Goal: Transaction & Acquisition: Purchase product/service

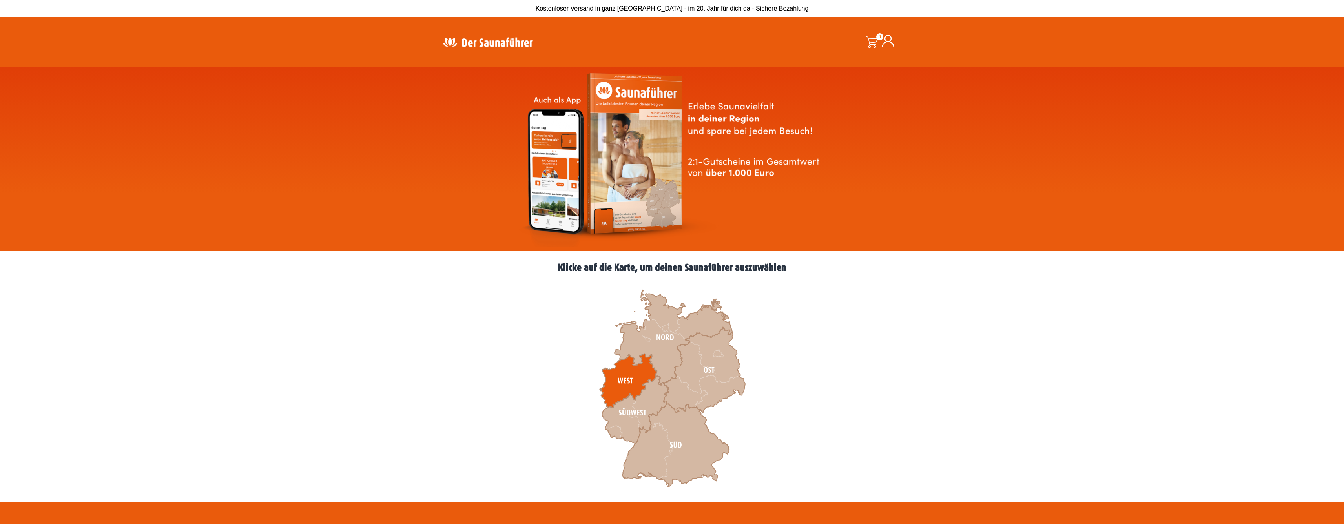
click at [570, 286] on icon at bounding box center [627, 381] width 57 height 54
click at [570, 286] on icon at bounding box center [673, 337] width 118 height 95
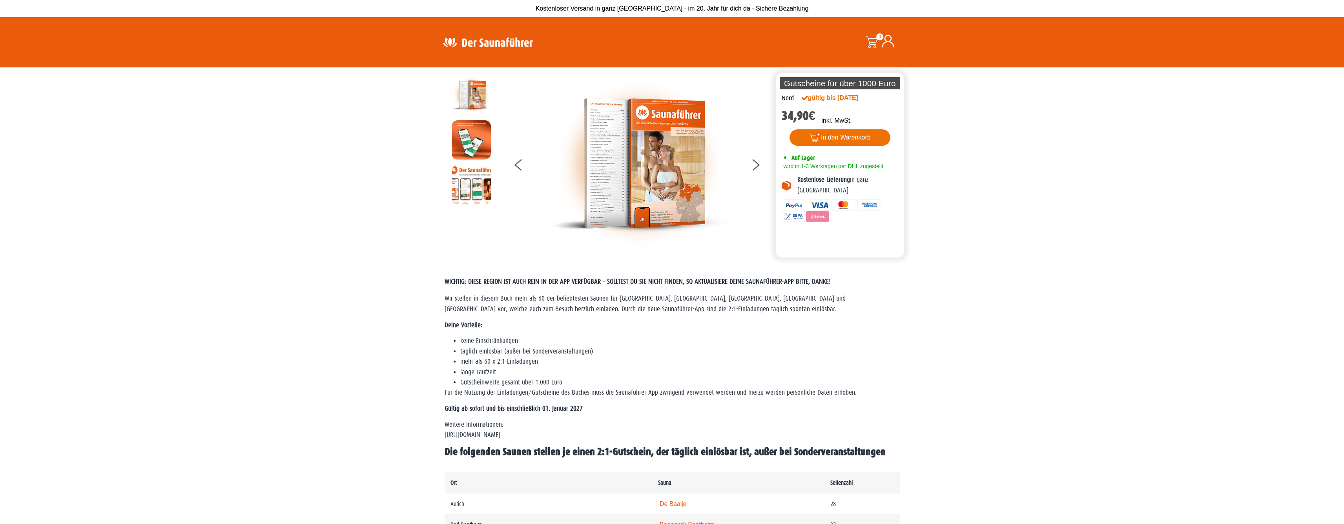
click at [854, 135] on button "In den Warenkorb" at bounding box center [839, 137] width 101 height 16
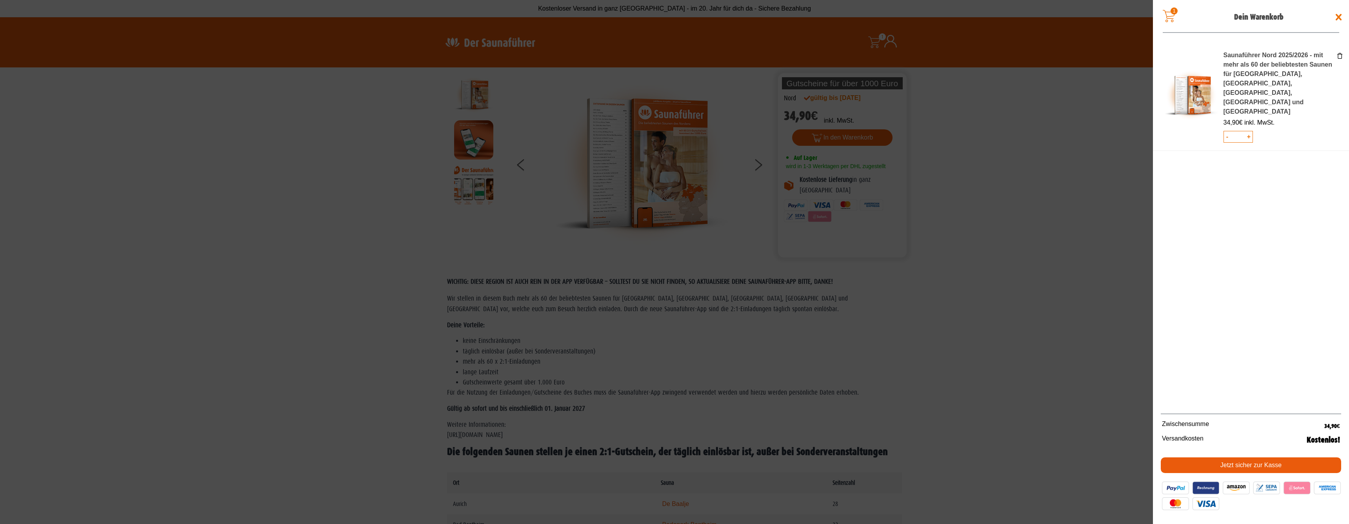
click at [1266, 468] on link "Jetzt sicher zur Kasse" at bounding box center [1251, 466] width 180 height 16
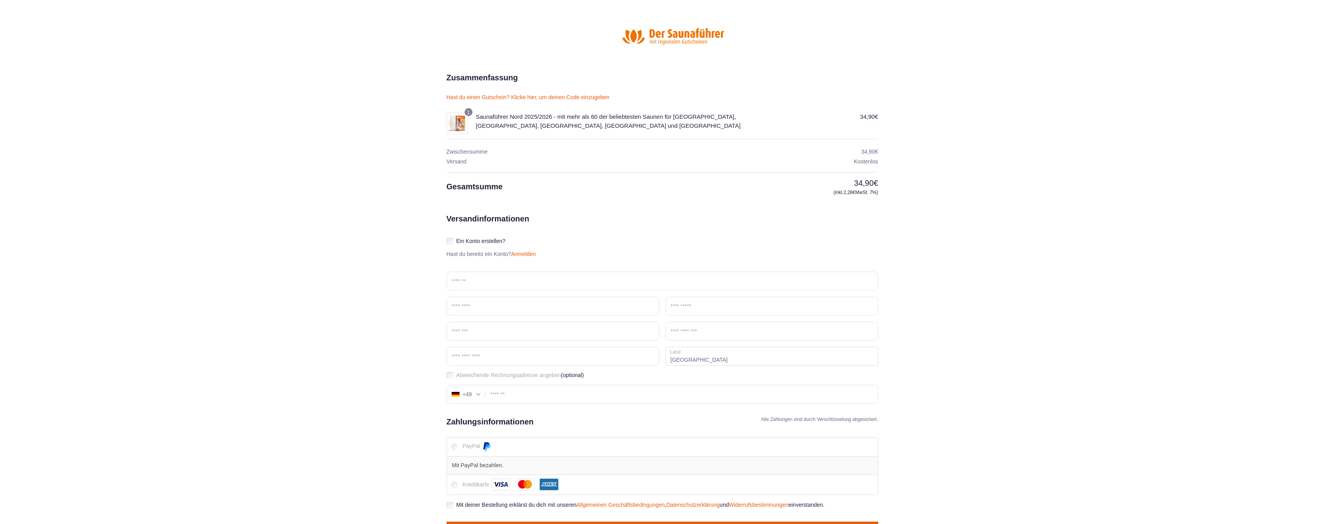
click at [517, 256] on link "Anmelden" at bounding box center [523, 254] width 25 height 6
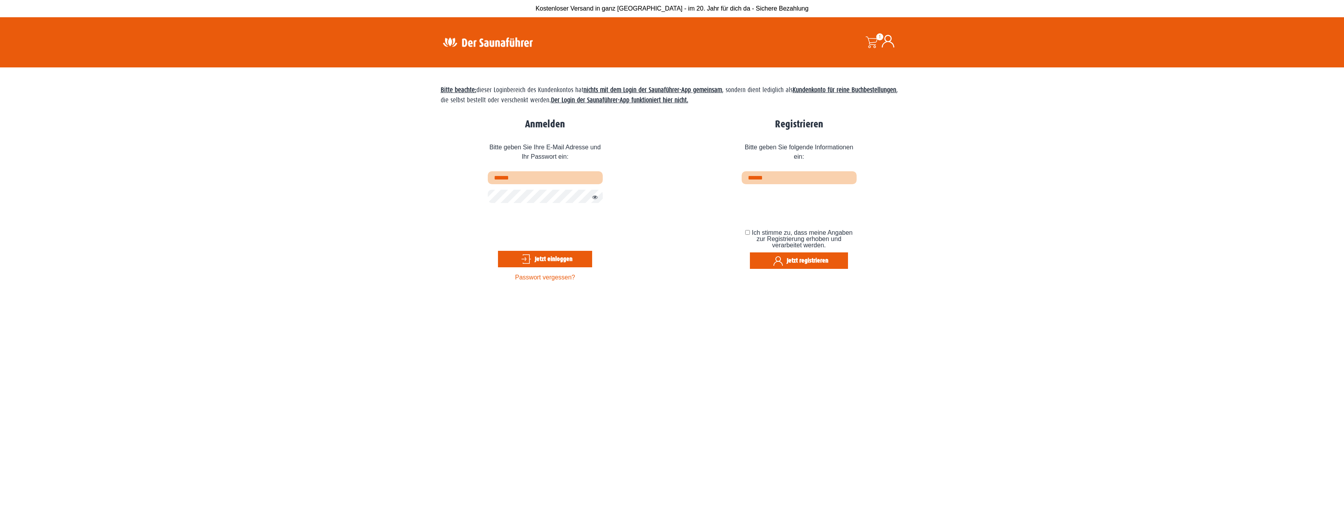
type input "**********"
click at [545, 259] on button "Jetzt einloggen" at bounding box center [545, 259] width 94 height 16
click at [541, 259] on button "Jetzt einloggen" at bounding box center [545, 259] width 94 height 16
click at [545, 259] on button "Jetzt einloggen" at bounding box center [545, 259] width 94 height 16
click at [785, 181] on input "email" at bounding box center [798, 177] width 115 height 13
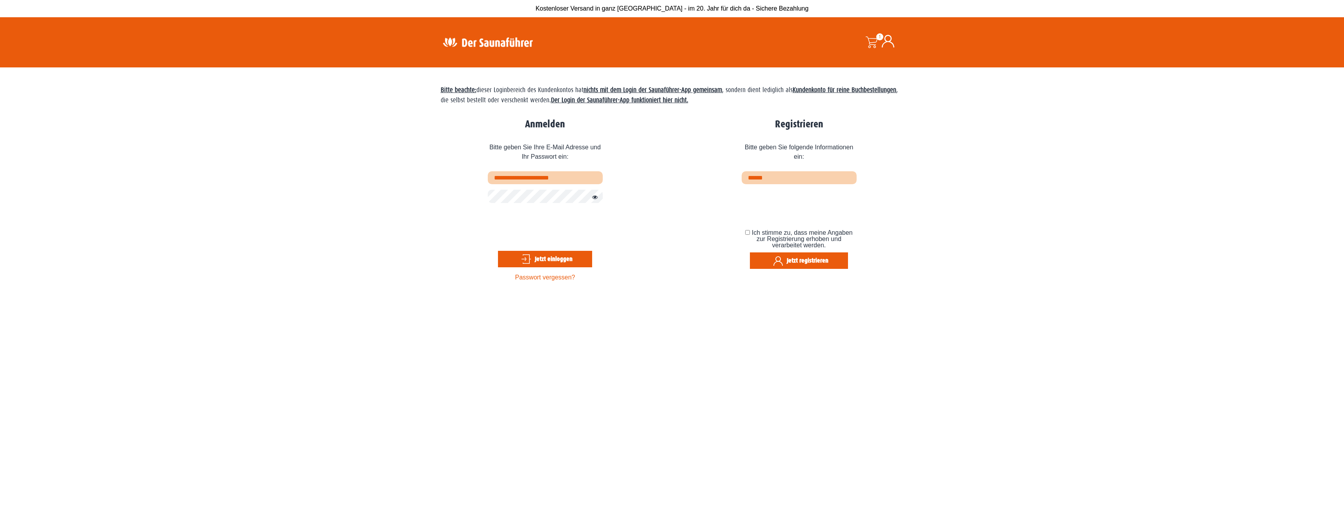
type input "**********"
click at [775, 262] on button "Jetzt registrieren" at bounding box center [799, 261] width 98 height 16
drag, startPoint x: 533, startPoint y: 177, endPoint x: 406, endPoint y: 169, distance: 126.9
click at [406, 169] on section "**********" at bounding box center [672, 329] width 1344 height 524
click at [805, 260] on button "Jetzt registrieren" at bounding box center [799, 261] width 98 height 16
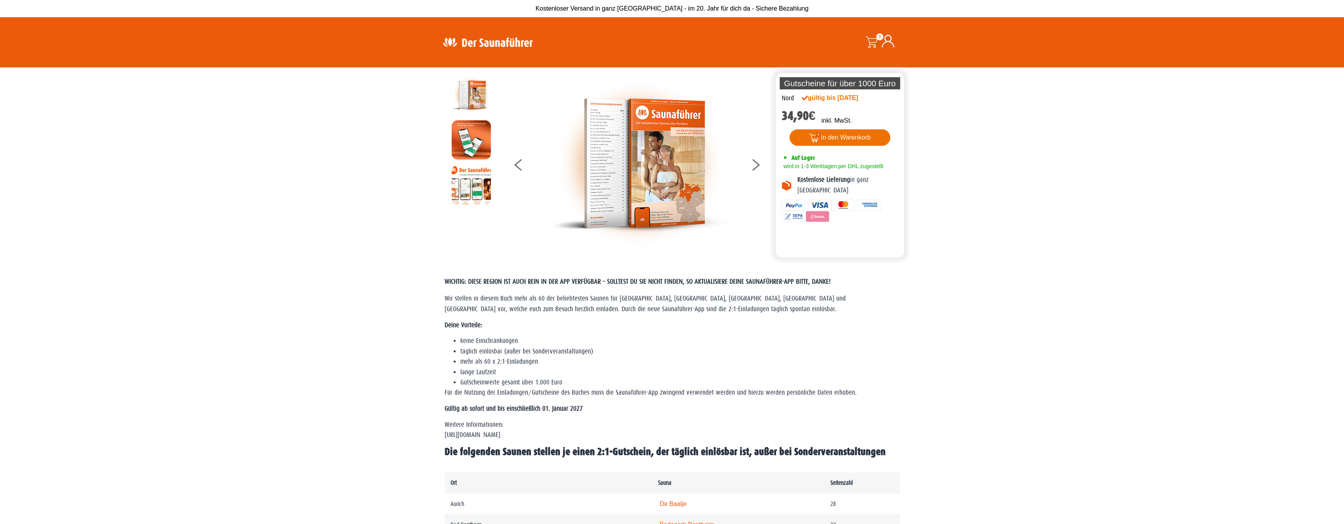
click at [868, 136] on button "In den Warenkorb" at bounding box center [839, 137] width 101 height 16
click at [850, 138] on button "In den Warenkorb" at bounding box center [839, 137] width 101 height 16
click at [841, 134] on button "In den Warenkorb" at bounding box center [839, 137] width 101 height 16
click at [841, 133] on button "In den Warenkorb" at bounding box center [839, 137] width 101 height 16
click at [1010, 251] on section "Die perfekte Alternative Die perfekte Alternative Gutscheine für über 1000 Euro…" at bounding box center [672, 162] width 1344 height 190
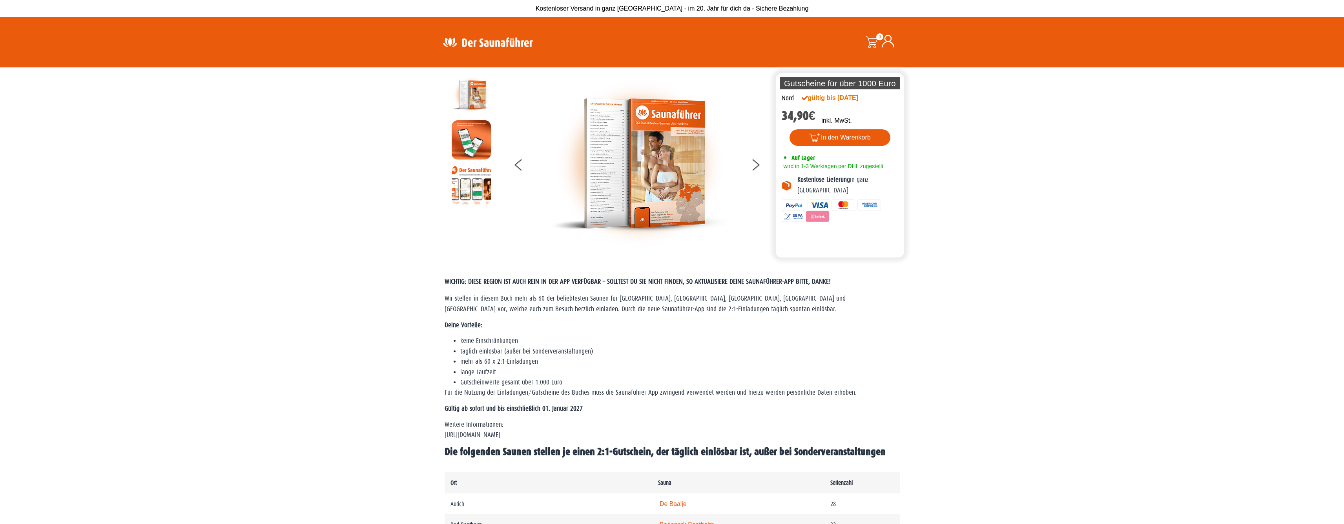
click at [668, 239] on img at bounding box center [639, 163] width 177 height 177
click at [863, 137] on button "In den Warenkorb" at bounding box center [839, 137] width 101 height 16
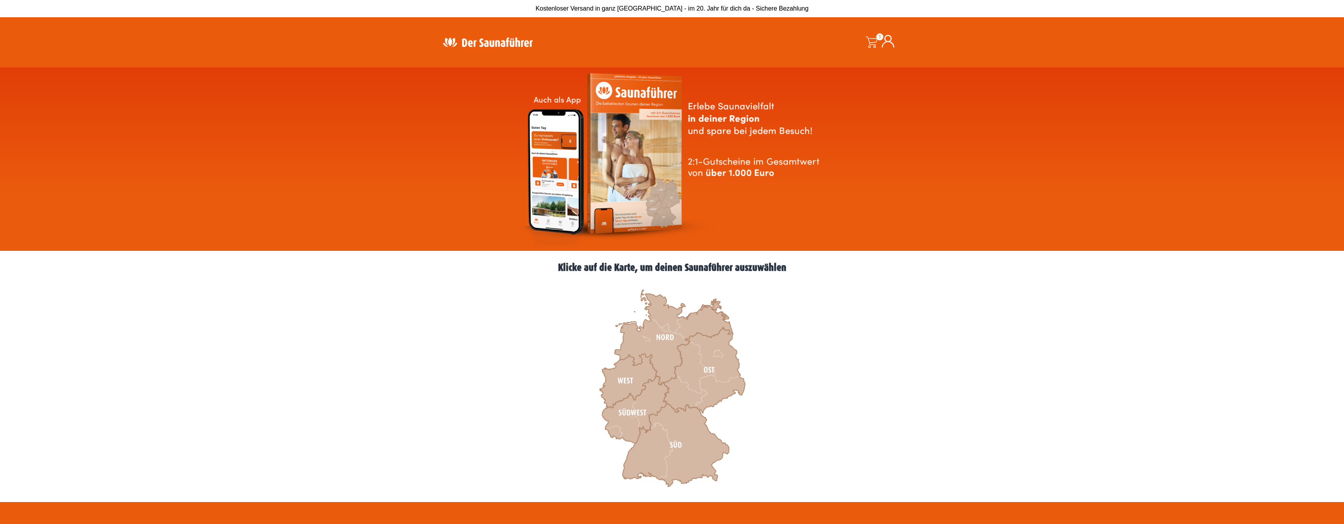
click at [570, 44] on span at bounding box center [871, 42] width 12 height 12
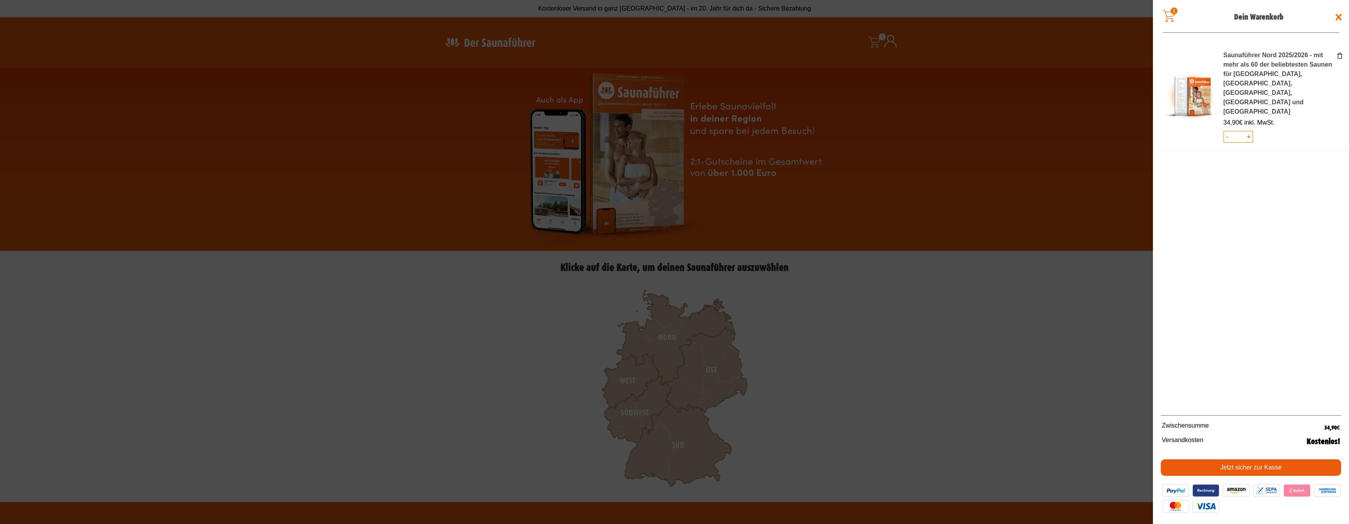
click at [570, 286] on link "Jetzt sicher zur Kasse" at bounding box center [1251, 468] width 180 height 16
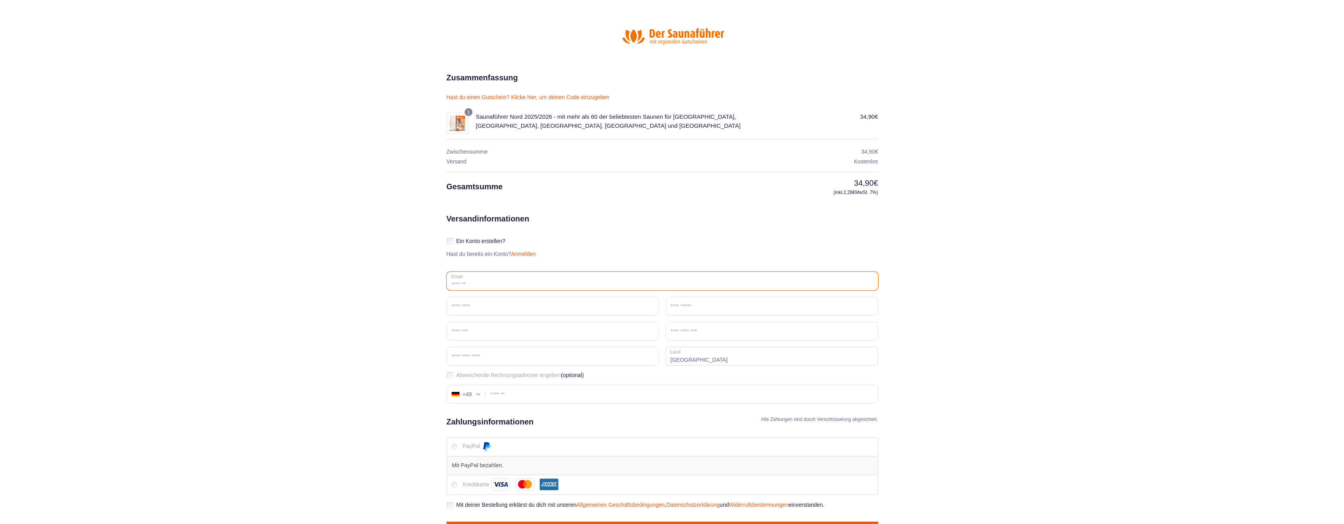
type input "**********"
type input "*******"
type input "******"
type input "**********"
type input "*****"
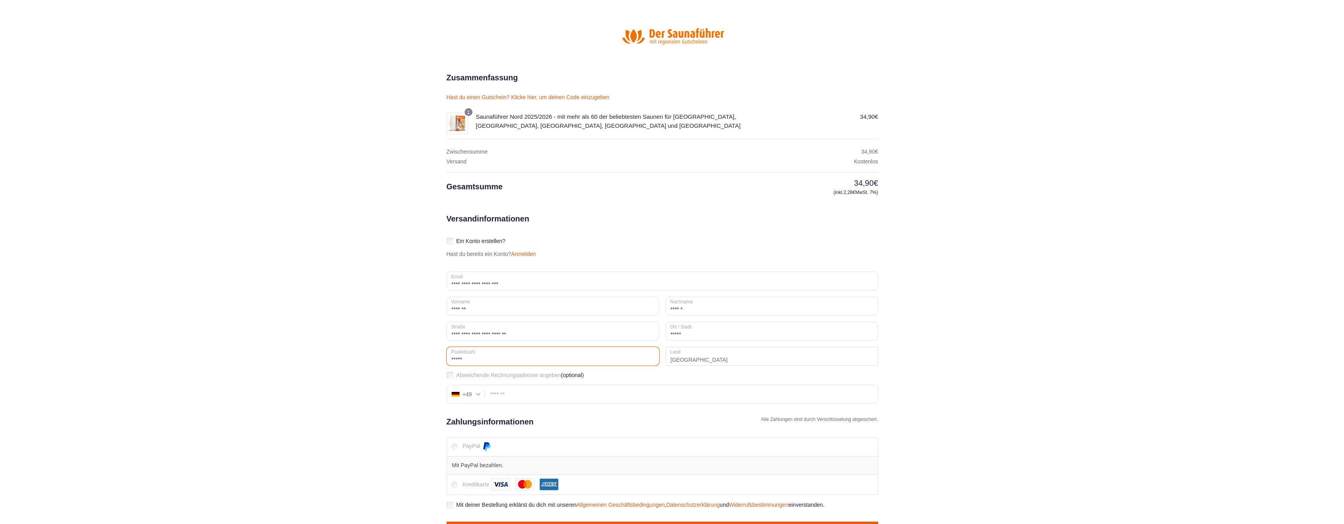
type input "*****"
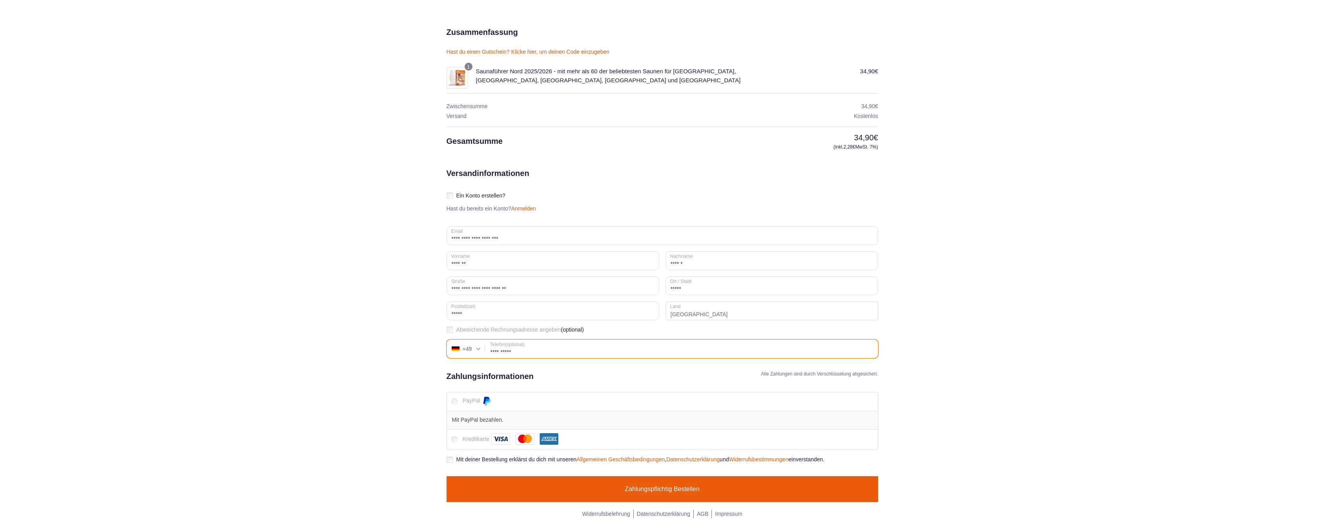
type input "**********"
click at [640, 483] on button "Zahlungspflichtig bestellen" at bounding box center [661, 490] width 431 height 26
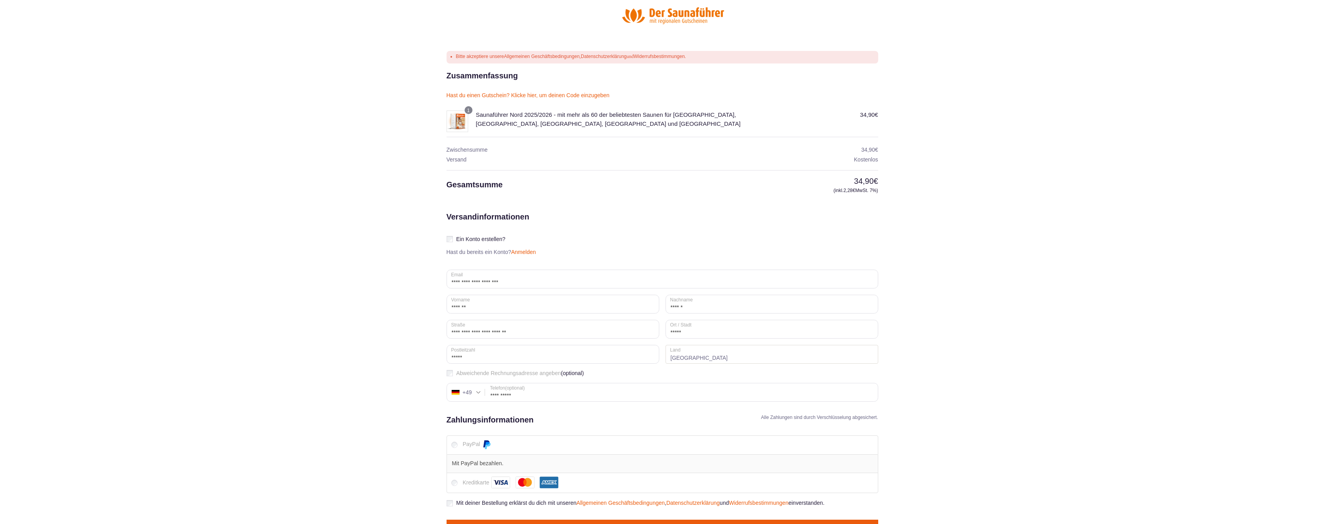
scroll to position [47, 0]
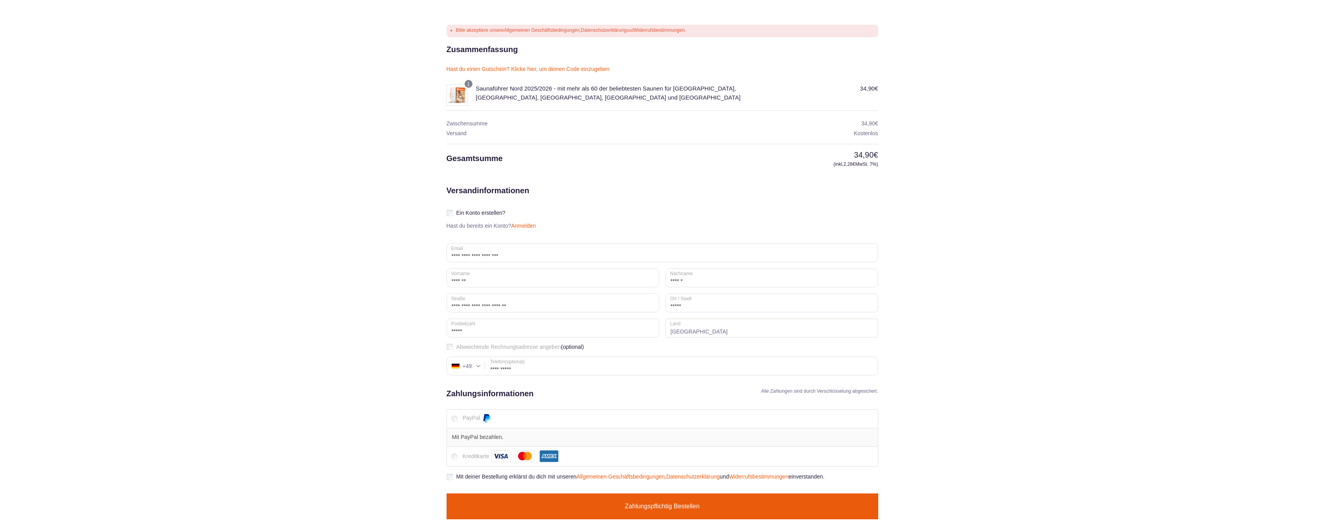
click at [630, 507] on button "Zahlungspflichtig bestellen" at bounding box center [661, 507] width 431 height 26
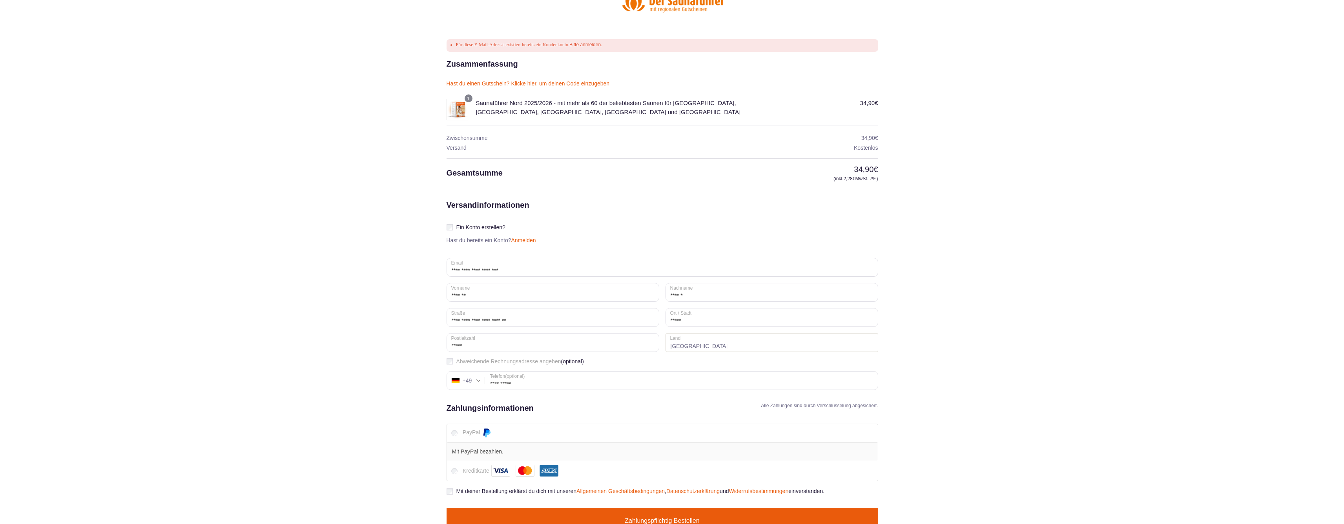
scroll to position [32, 0]
click at [593, 46] on link "Bitte anmelden." at bounding box center [585, 44] width 33 height 5
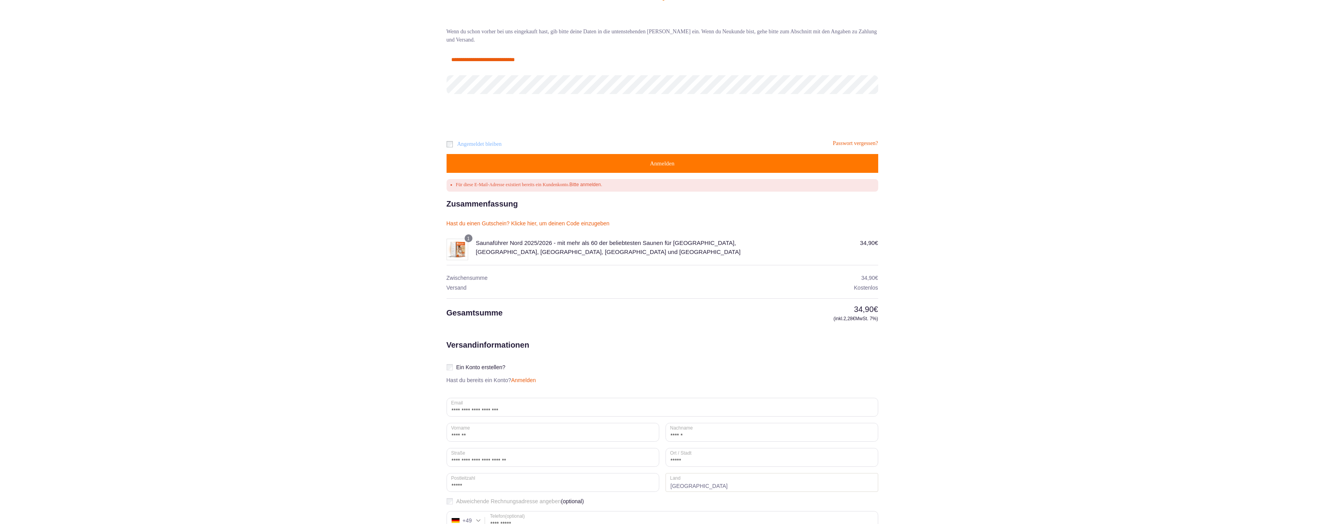
scroll to position [52, 0]
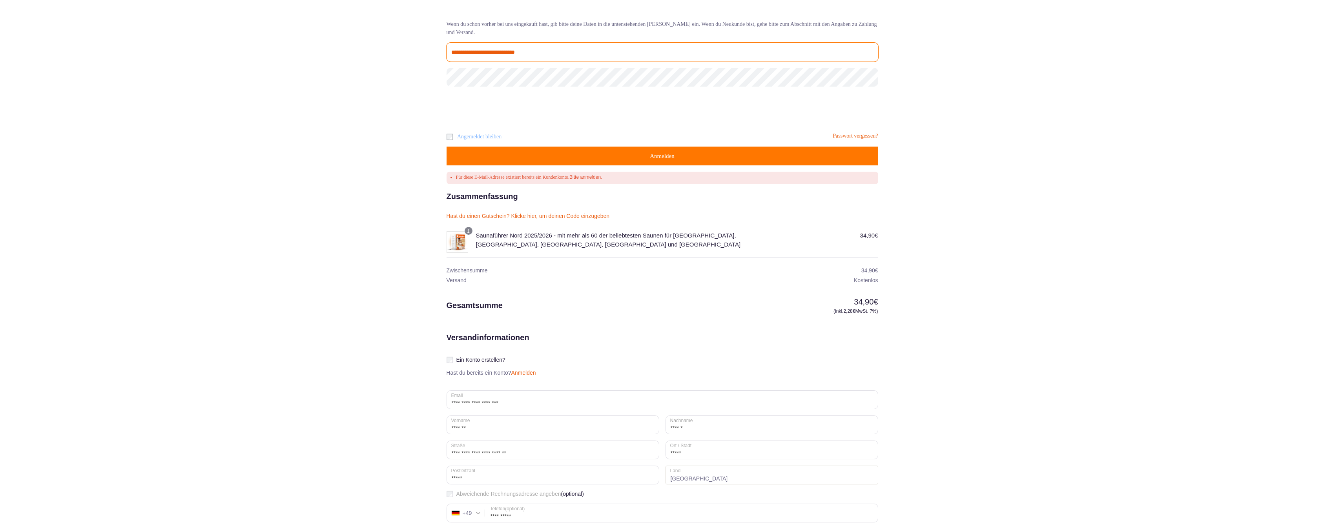
type input "**********"
click at [662, 148] on button "Anmelden" at bounding box center [661, 156] width 431 height 19
click at [656, 151] on button "Anmelden" at bounding box center [661, 156] width 431 height 19
click at [658, 149] on button "Anmelden" at bounding box center [661, 156] width 431 height 19
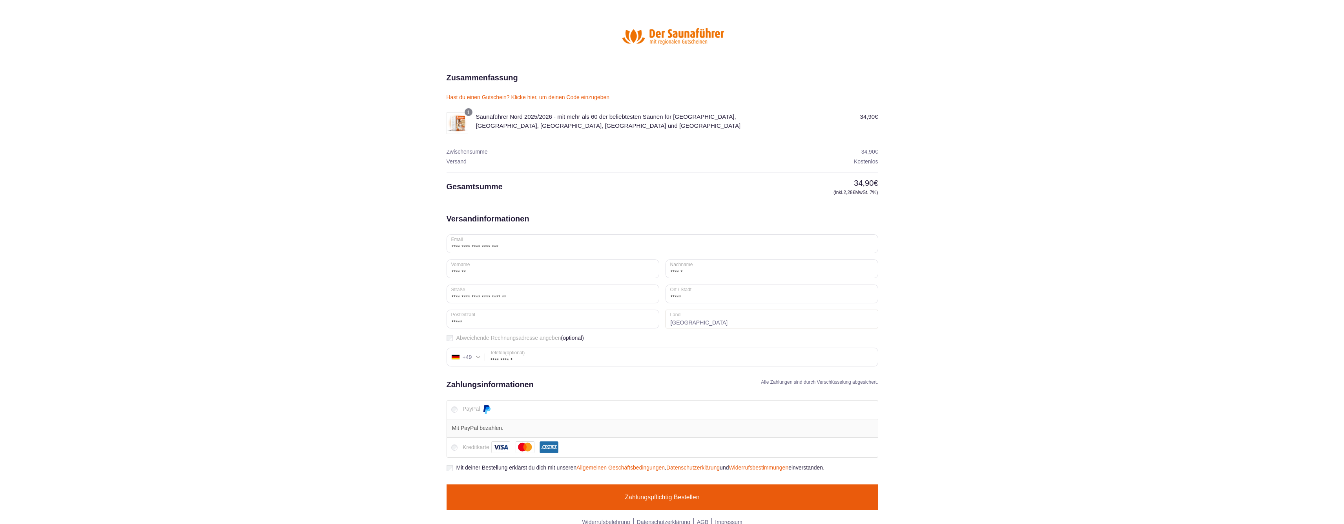
scroll to position [8, 0]
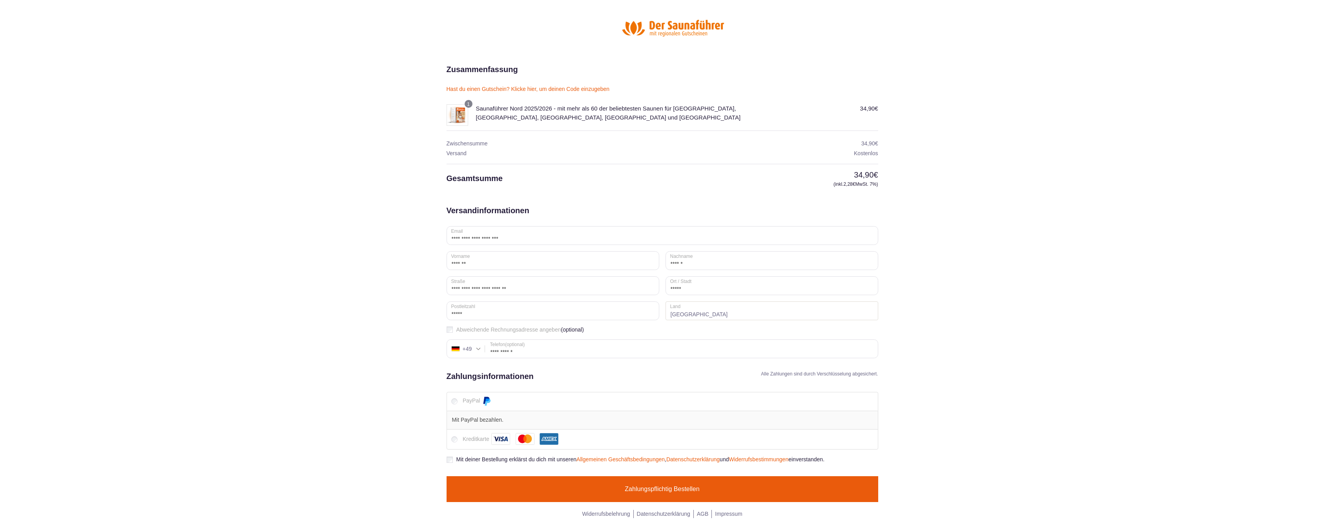
click at [675, 487] on button "Zahlungspflichtig bestellen" at bounding box center [661, 490] width 431 height 26
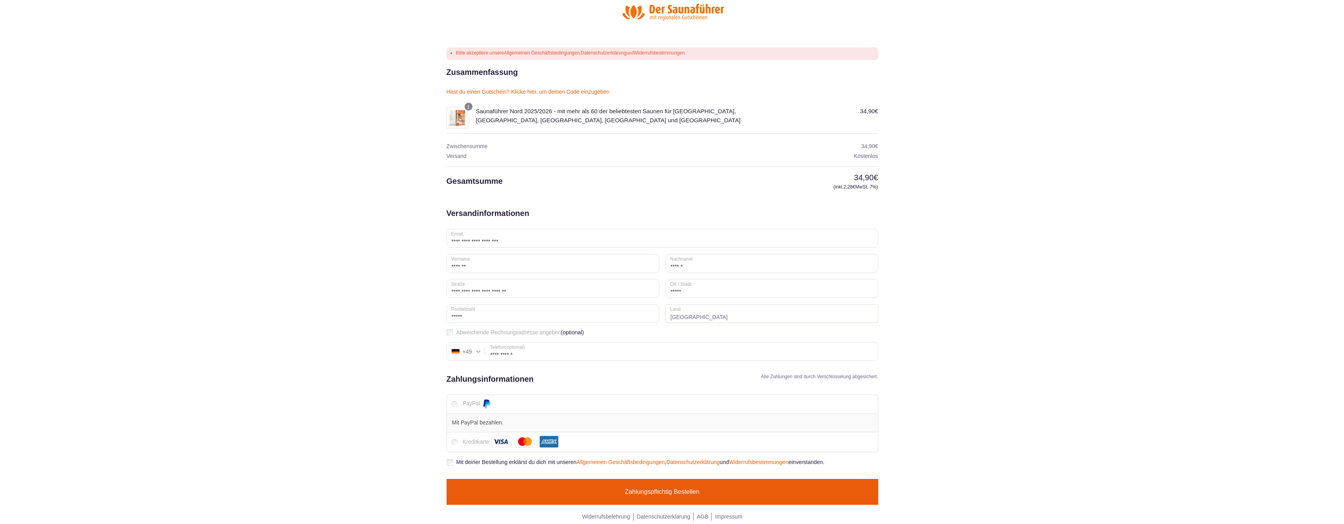
scroll to position [27, 0]
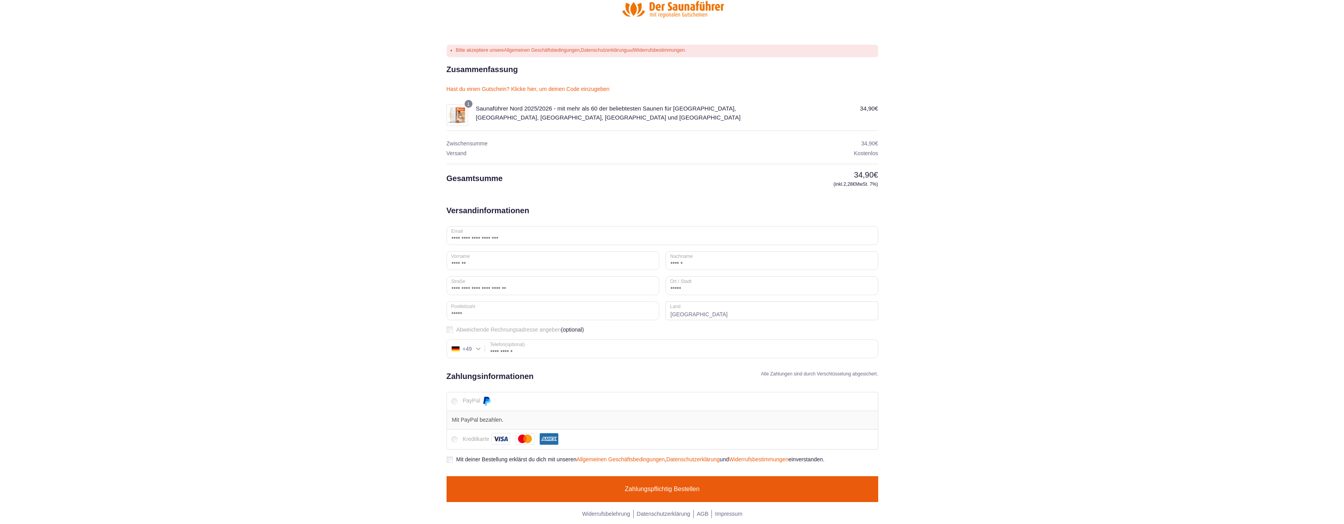
click at [652, 492] on button "Zahlungspflichtig bestellen" at bounding box center [661, 490] width 431 height 26
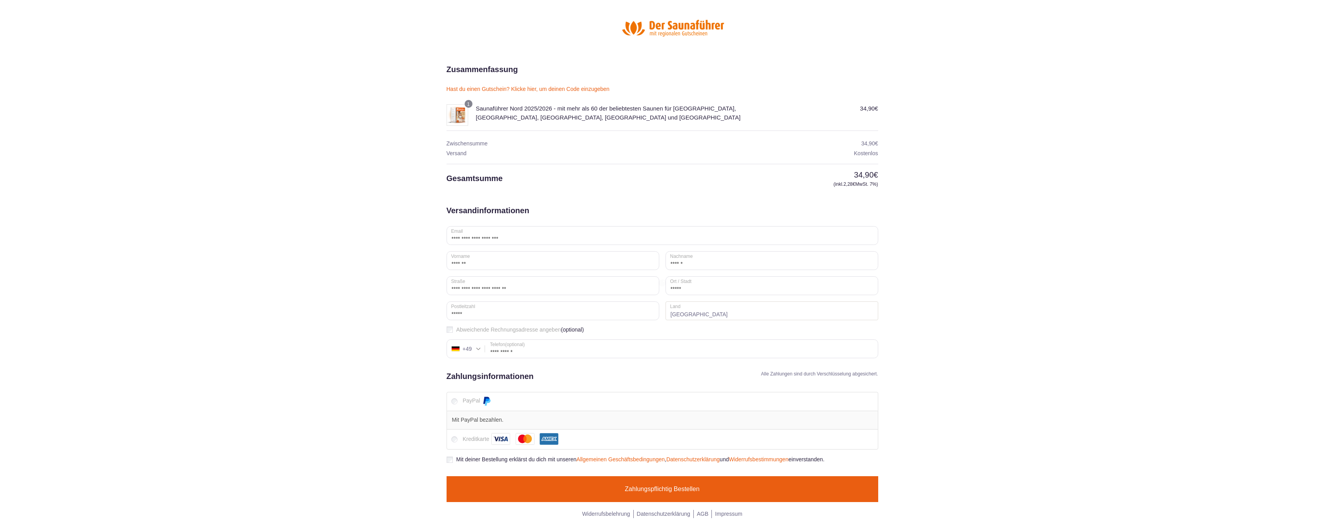
scroll to position [8, 0]
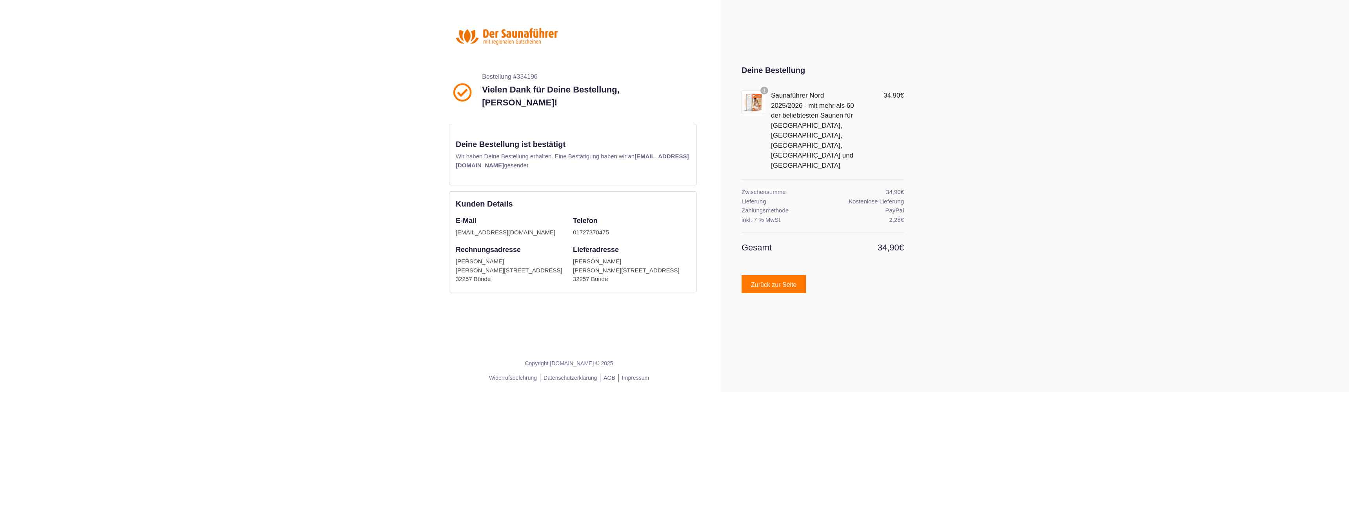
click at [762, 282] on span "Zurück zur Seite" at bounding box center [774, 285] width 46 height 6
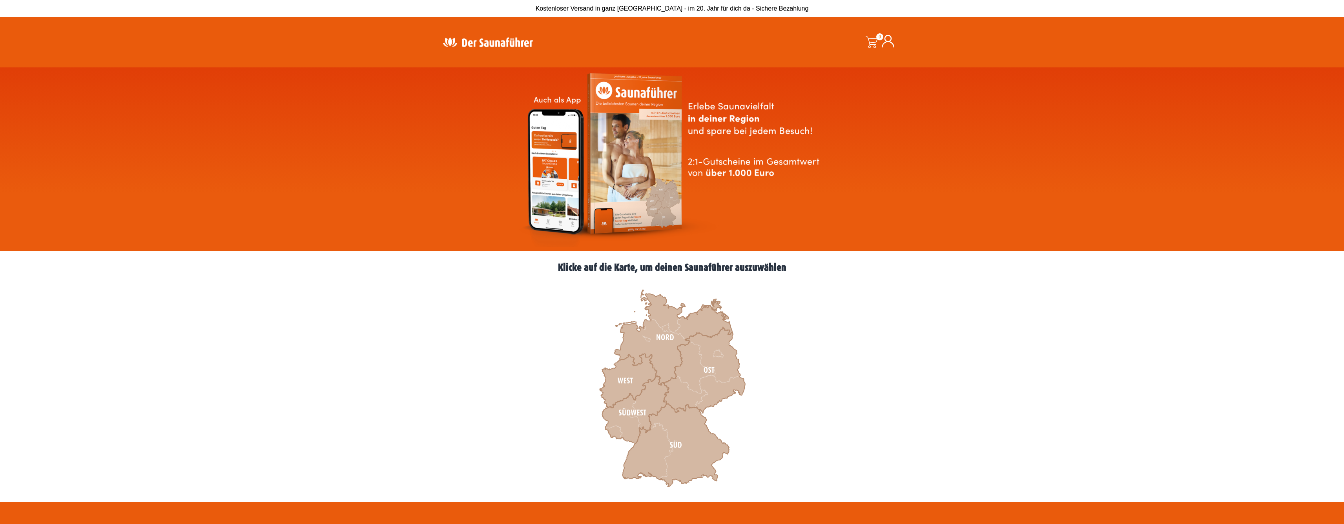
click at [887, 43] on icon at bounding box center [887, 41] width 13 height 13
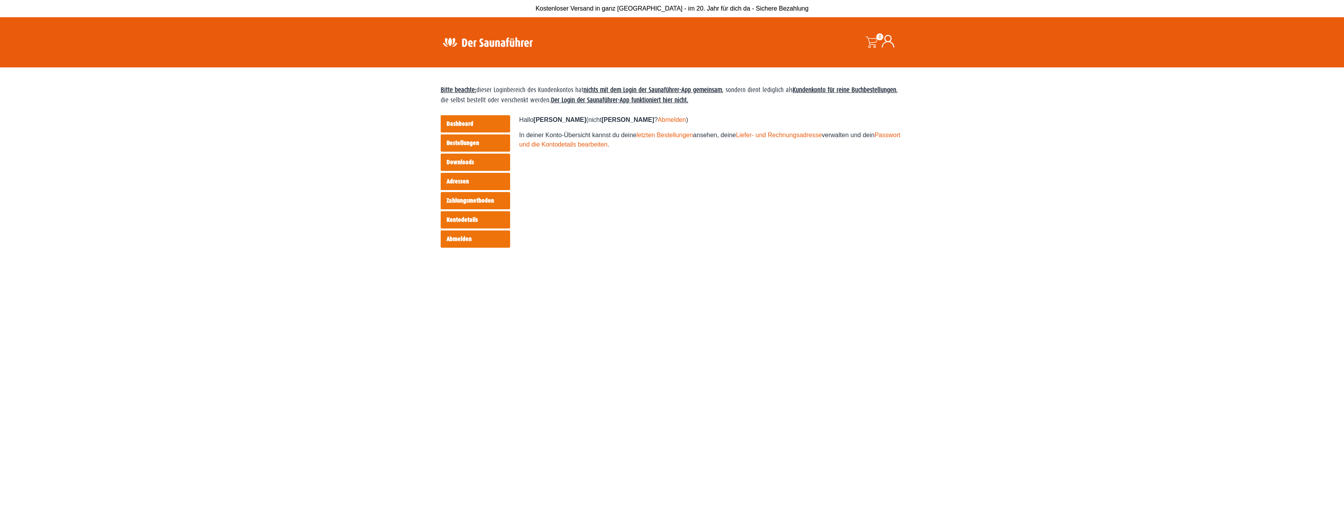
click at [470, 142] on link "Bestellungen" at bounding box center [475, 143] width 69 height 17
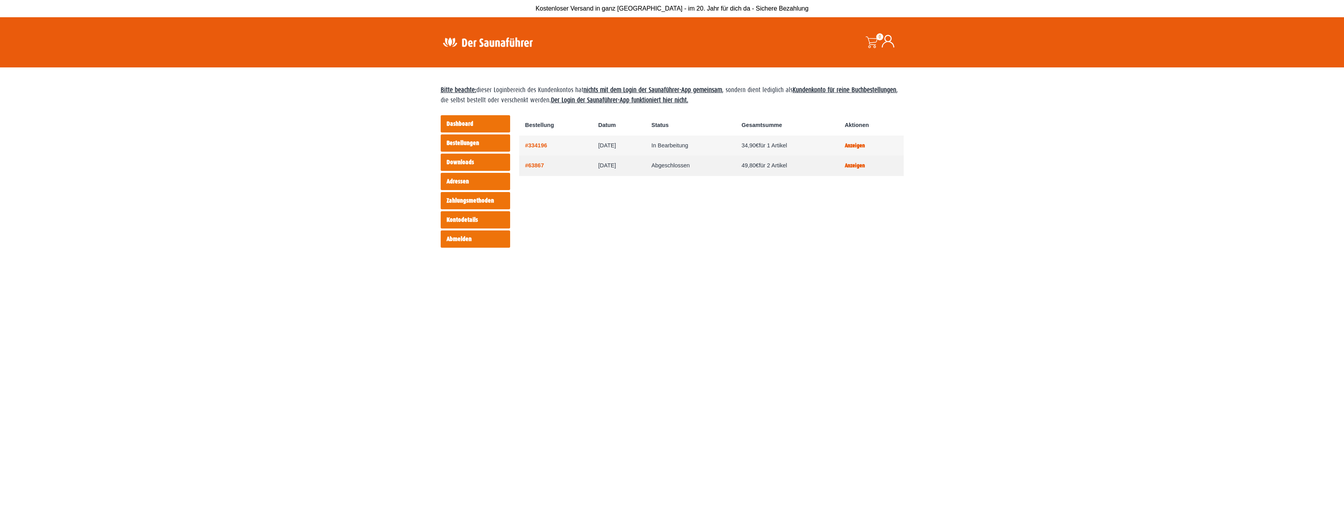
click at [865, 167] on link "Anzeigen" at bounding box center [855, 165] width 20 height 7
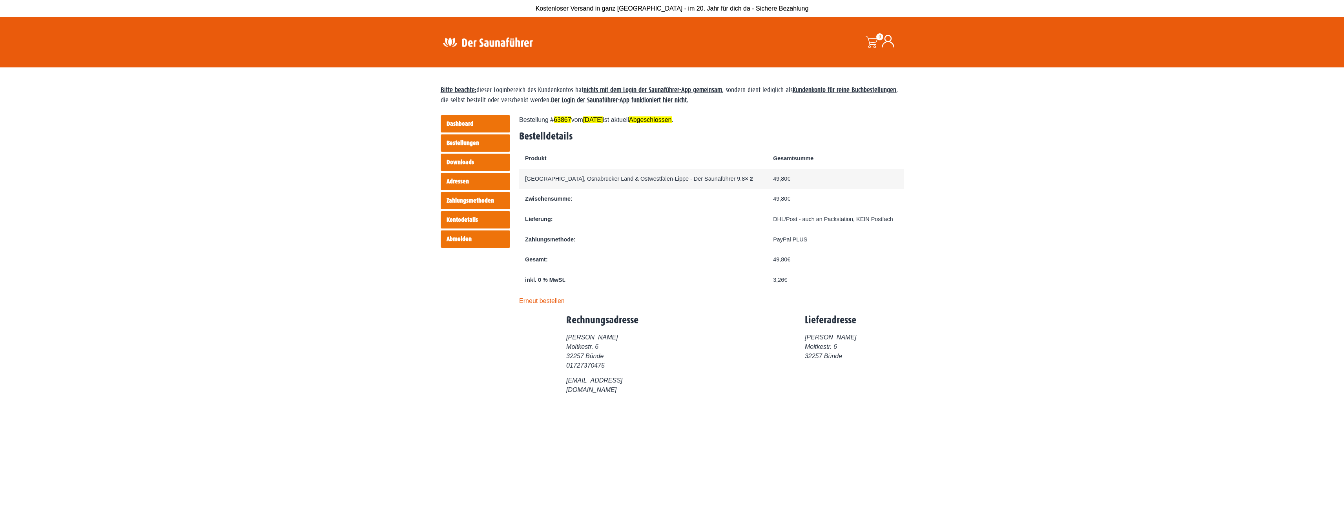
click at [487, 140] on link "Bestellungen" at bounding box center [475, 143] width 69 height 17
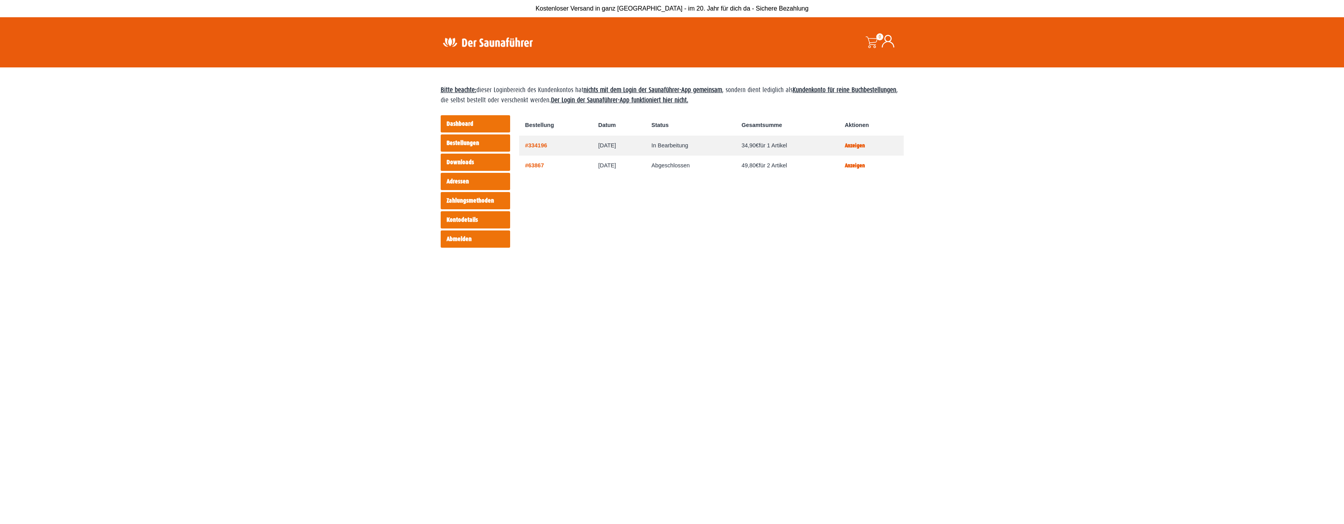
click at [864, 146] on link "Anzeigen" at bounding box center [855, 145] width 20 height 7
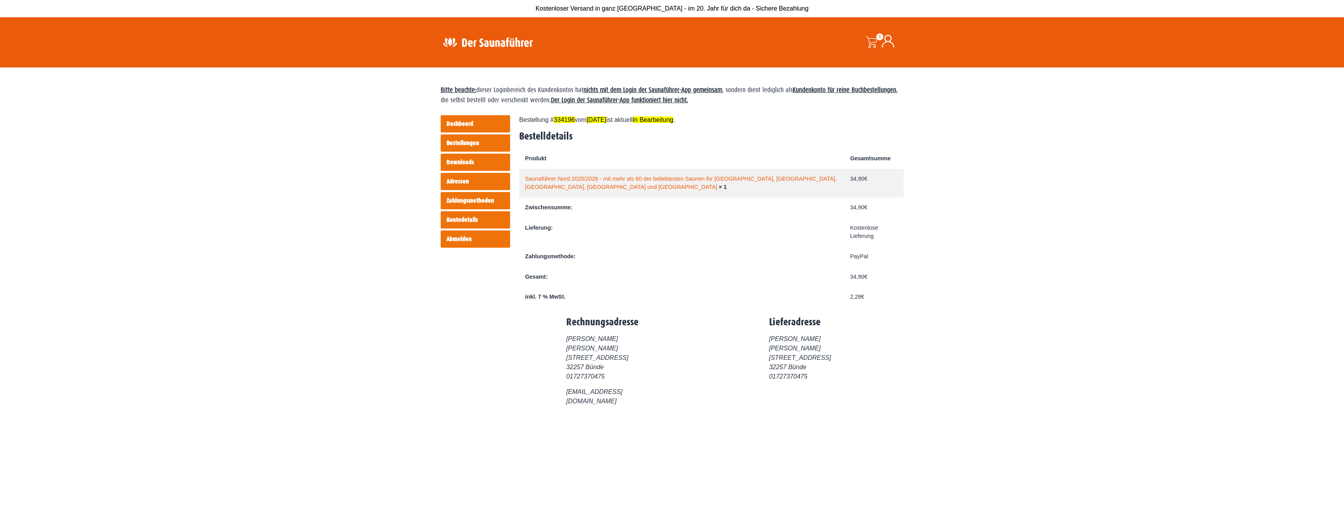
click at [602, 176] on link "Saunaführer Nord 2025/2026 - mit mehr als 60 der beliebtesten Saunen für [GEOGR…" at bounding box center [680, 183] width 311 height 15
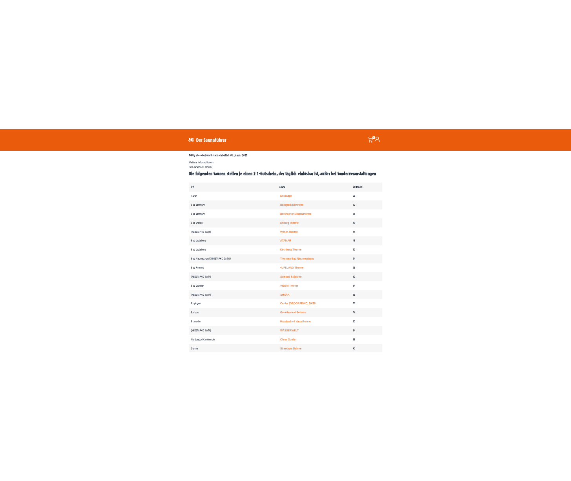
scroll to position [359, 0]
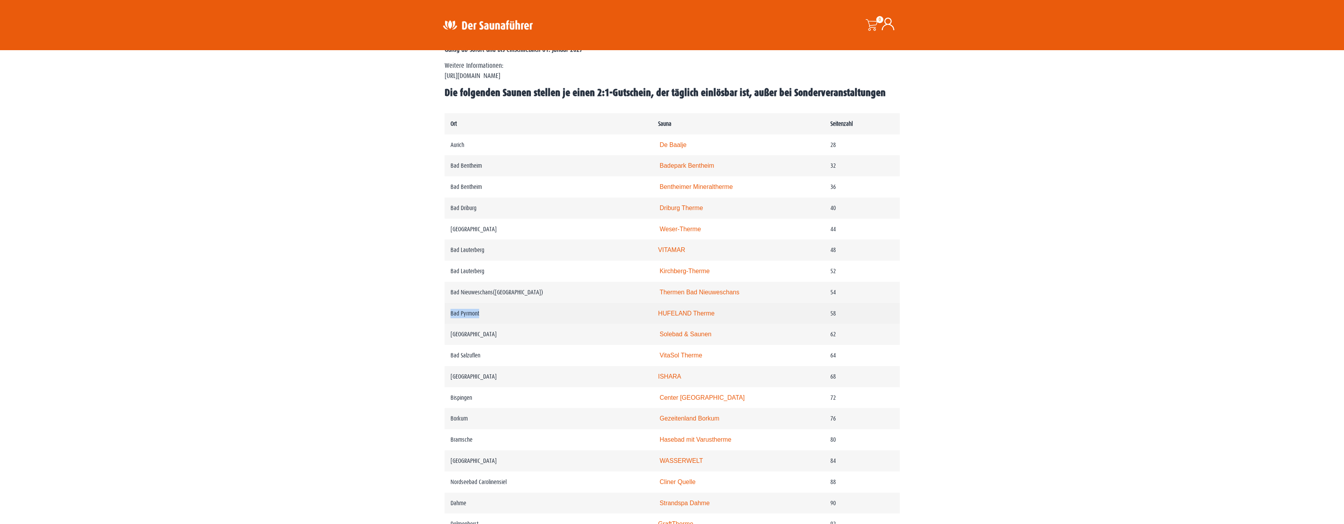
drag, startPoint x: 446, startPoint y: 324, endPoint x: 479, endPoint y: 331, distance: 33.2
click at [479, 324] on td "Bad Pyrmont" at bounding box center [548, 313] width 208 height 21
drag, startPoint x: 537, startPoint y: 324, endPoint x: 610, endPoint y: 333, distance: 73.5
click at [610, 324] on td "Bad Pyrmont" at bounding box center [548, 313] width 208 height 21
click at [499, 320] on td "Bad Pyrmont" at bounding box center [548, 313] width 208 height 21
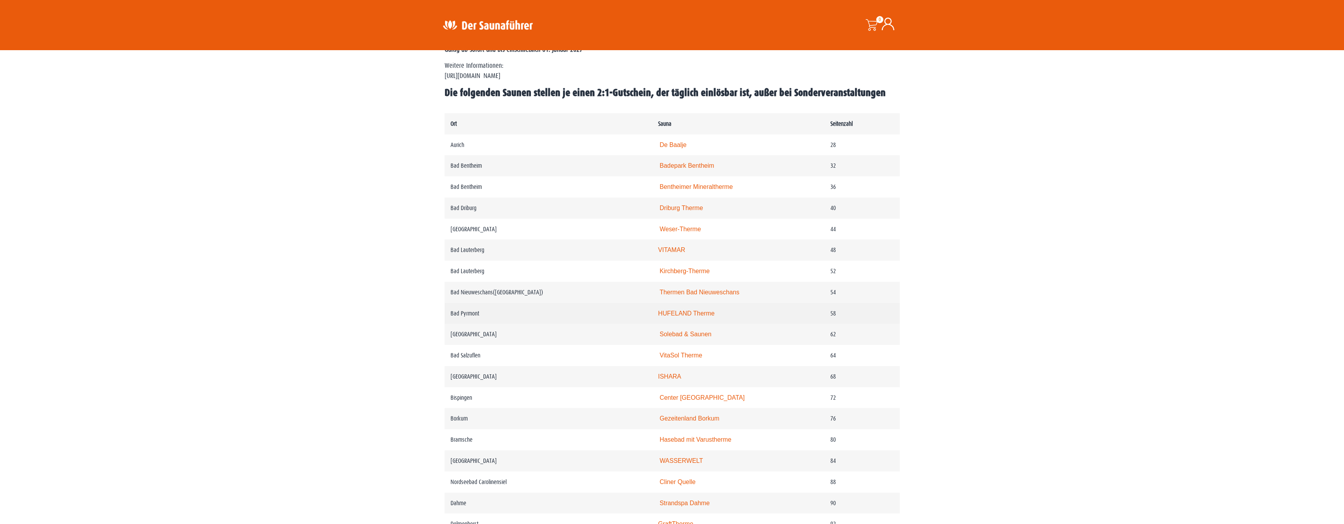
drag, startPoint x: 445, startPoint y: 322, endPoint x: 731, endPoint y: 330, distance: 286.1
click at [731, 324] on tr "Bad Pyrmont HUFELAND Therme 58" at bounding box center [671, 313] width 455 height 21
click at [796, 324] on td "HUFELAND Therme" at bounding box center [738, 313] width 172 height 21
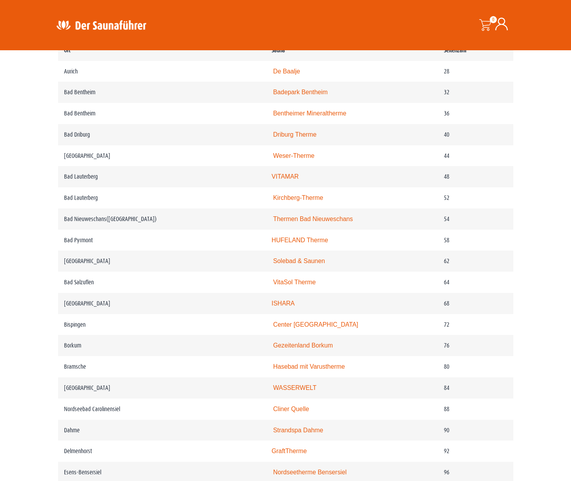
scroll to position [384, 0]
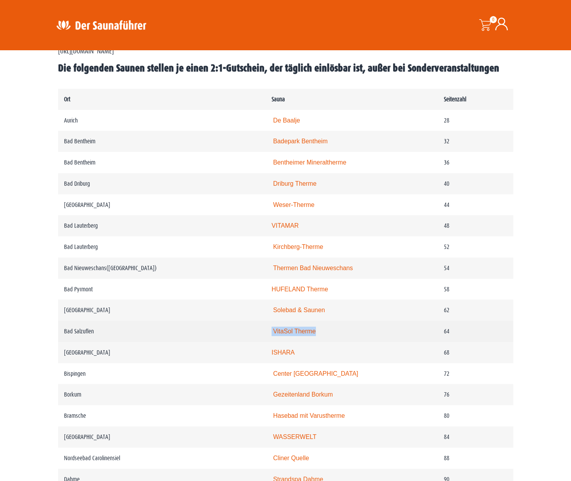
drag, startPoint x: 242, startPoint y: 340, endPoint x: 302, endPoint y: 347, distance: 59.7
click at [302, 342] on td "VitaSol Therme" at bounding box center [352, 330] width 172 height 21
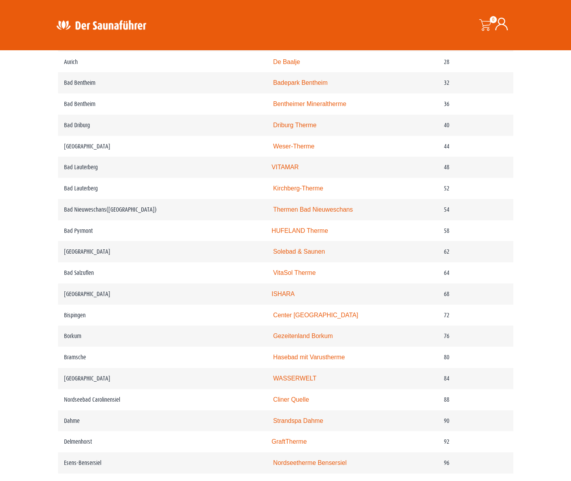
scroll to position [457, 0]
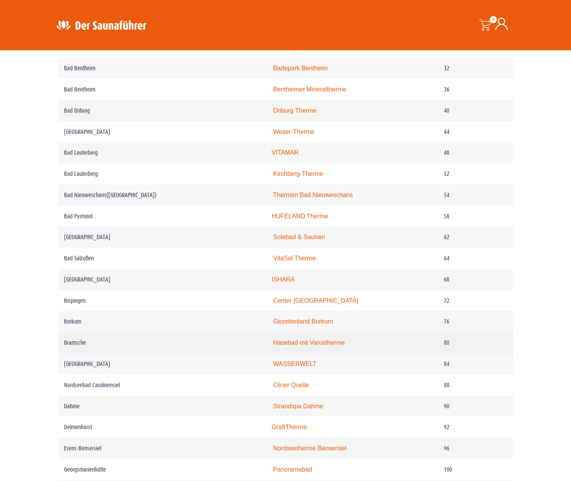
click at [301, 346] on link "Hasebad mit Varustherme" at bounding box center [309, 342] width 72 height 7
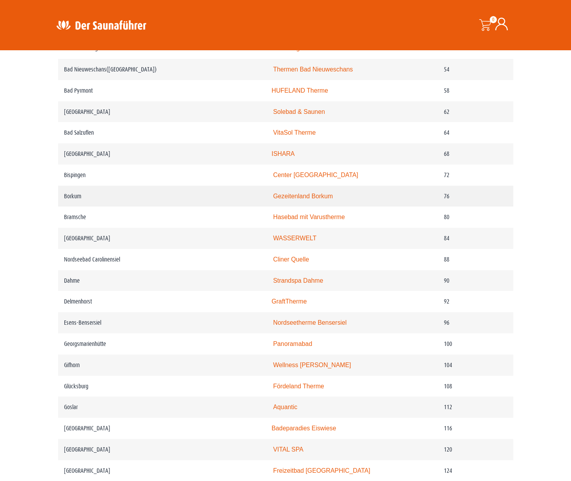
scroll to position [612, 0]
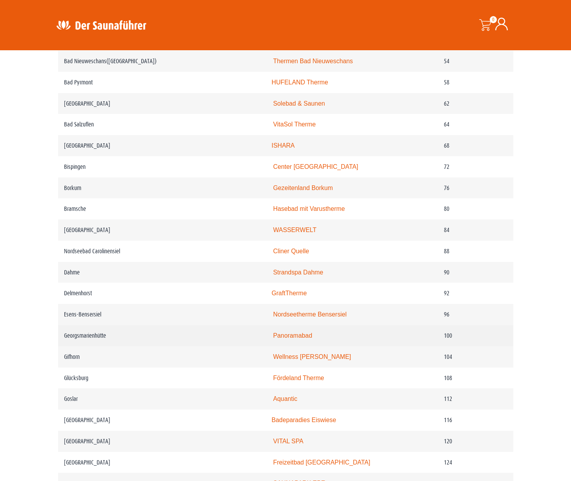
click at [273, 339] on link "Panoramabad" at bounding box center [292, 335] width 39 height 7
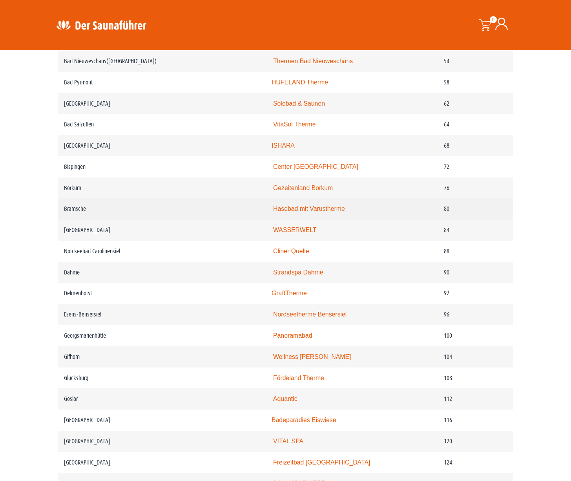
click at [273, 212] on link "Hasebad mit Varustherme" at bounding box center [309, 208] width 72 height 7
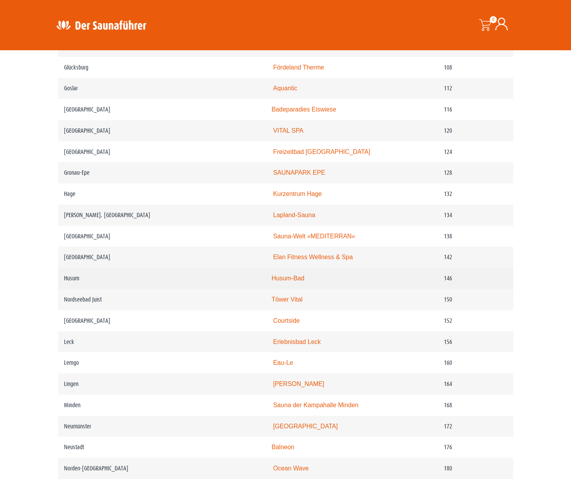
scroll to position [941, 0]
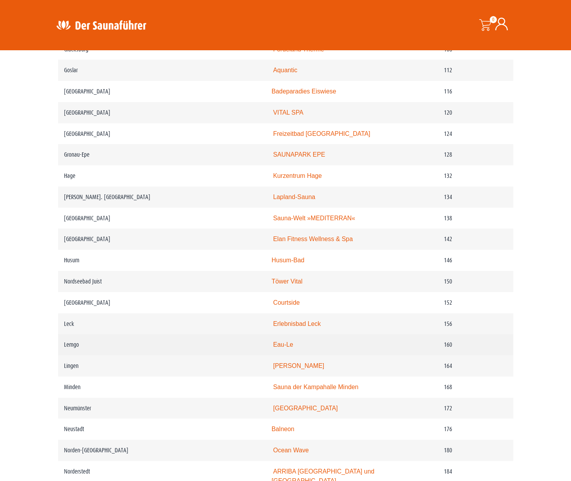
click at [273, 348] on link "Eau-Le" at bounding box center [283, 344] width 20 height 7
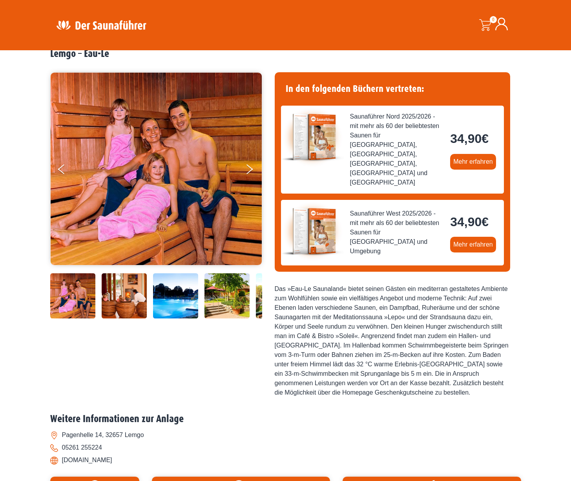
scroll to position [69, 0]
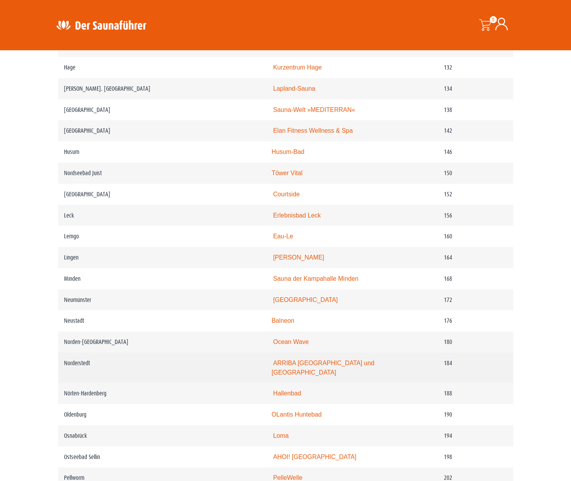
scroll to position [1088, 0]
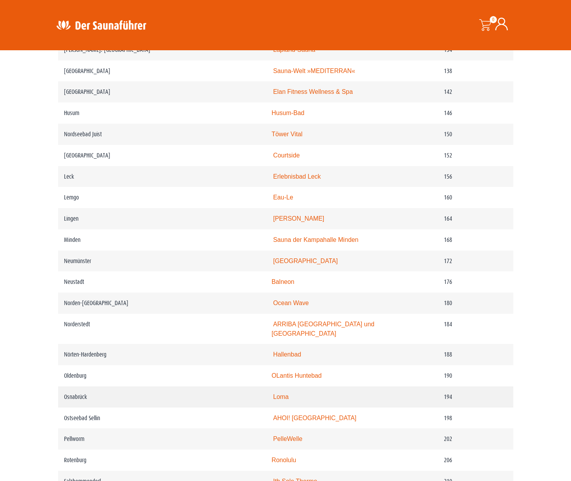
click at [273, 400] on link "Loma" at bounding box center [281, 396] width 16 height 7
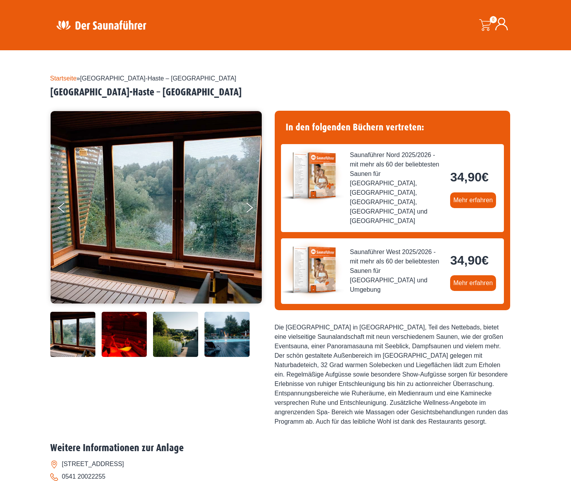
scroll to position [143, 0]
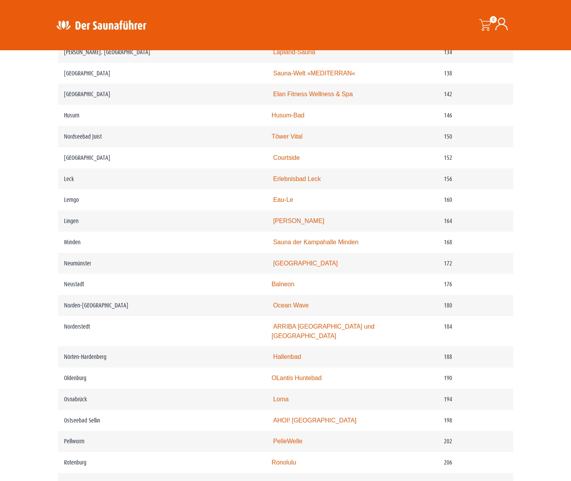
scroll to position [699, 0]
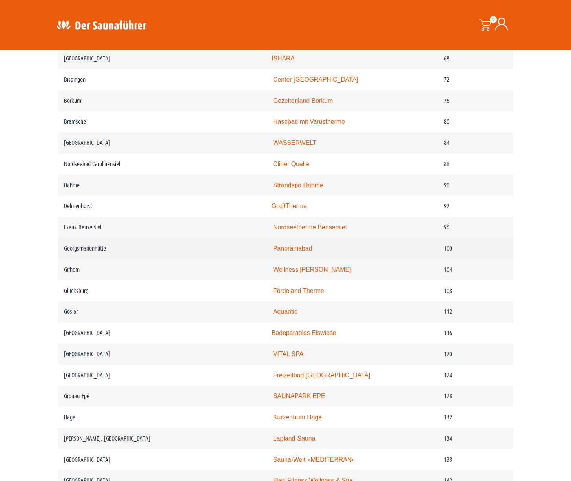
click at [275, 251] on link "Panoramabad" at bounding box center [292, 248] width 39 height 7
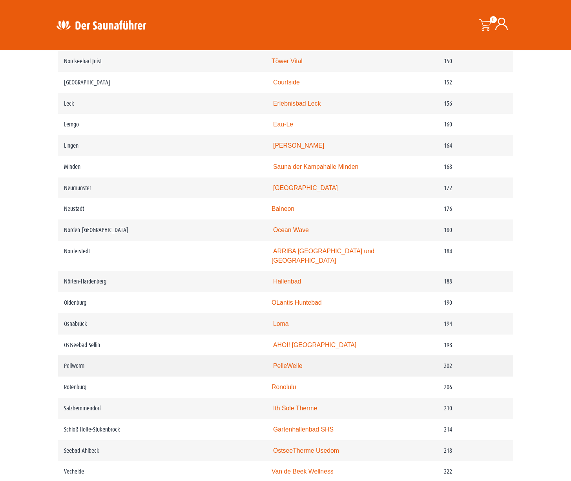
scroll to position [1213, 0]
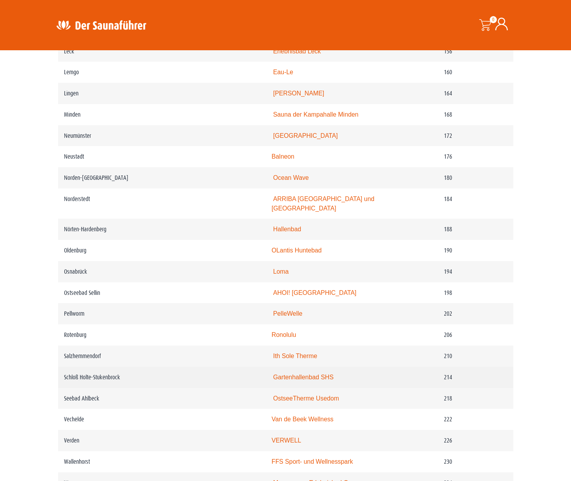
click at [298, 380] on link "Gartenhallenbad SHS" at bounding box center [303, 376] width 60 height 7
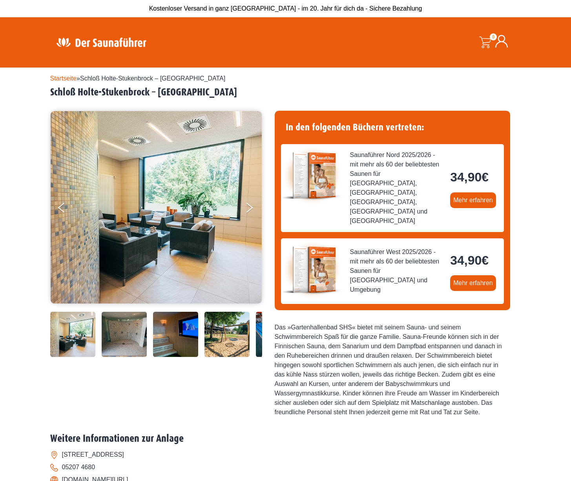
click at [138, 357] on img at bounding box center [124, 333] width 45 height 45
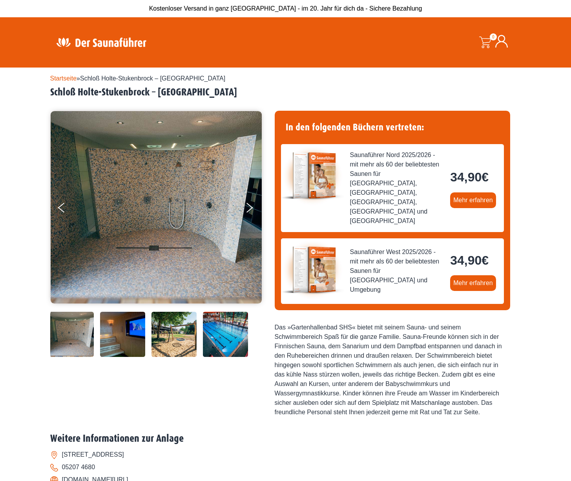
click at [140, 357] on img at bounding box center [122, 333] width 45 height 45
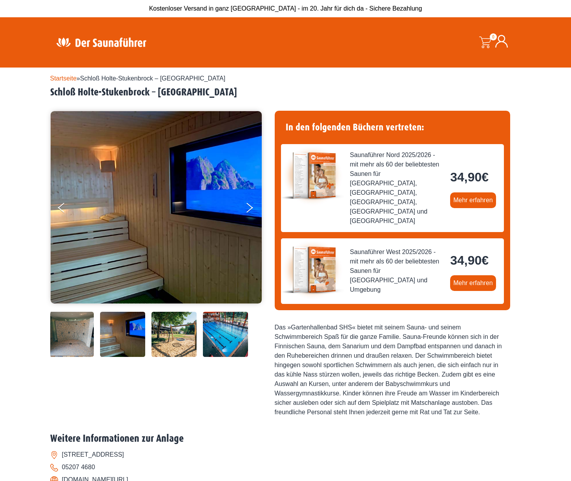
click at [149, 357] on div at bounding box center [129, 333] width 265 height 45
click at [155, 357] on img at bounding box center [173, 333] width 45 height 45
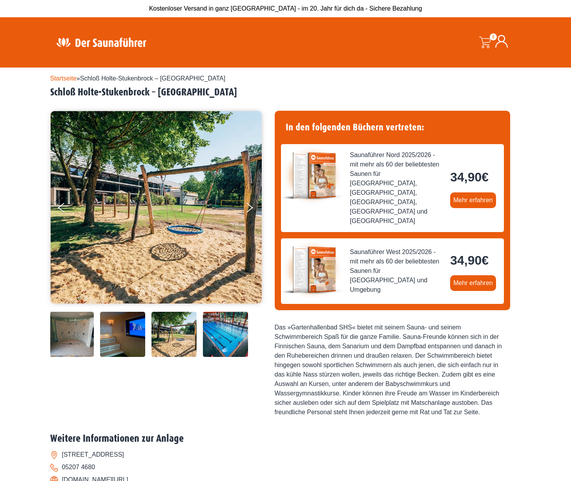
click at [207, 357] on img at bounding box center [225, 333] width 45 height 45
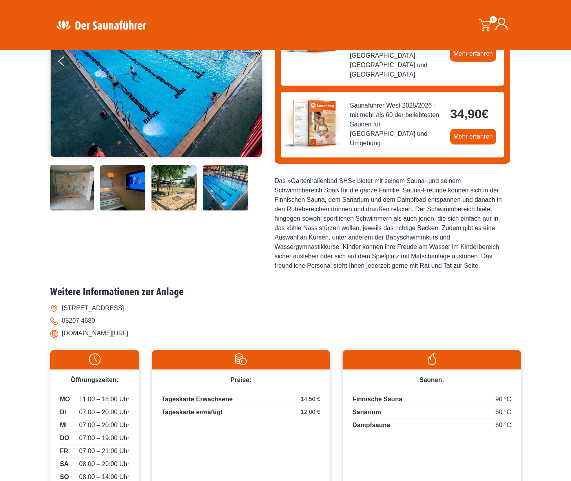
scroll to position [232, 0]
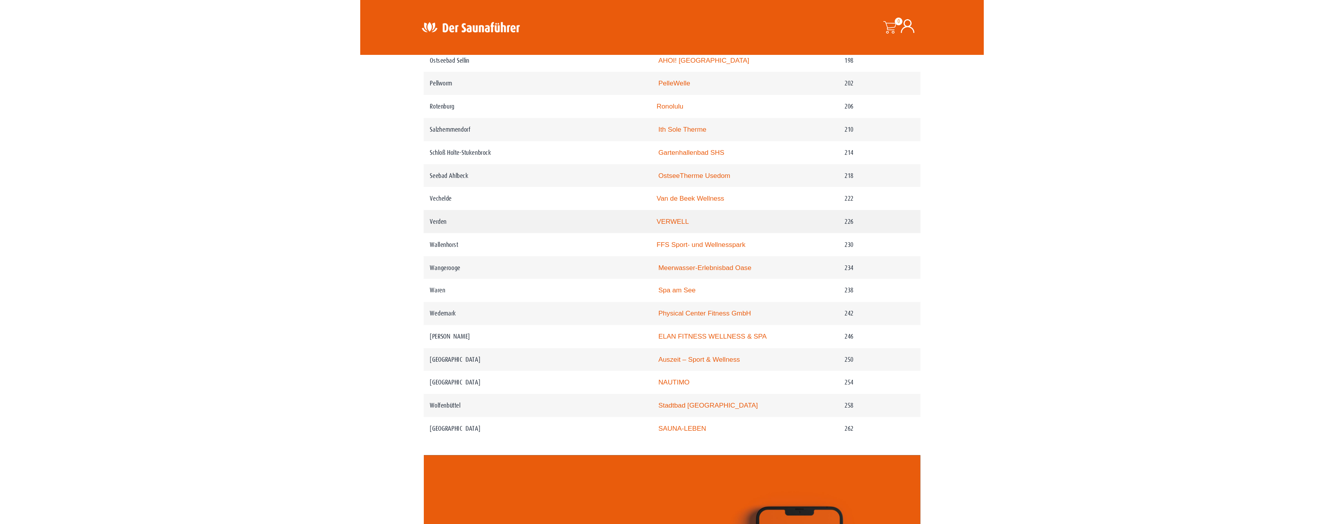
scroll to position [1540, 0]
